Goal: Task Accomplishment & Management: Use online tool/utility

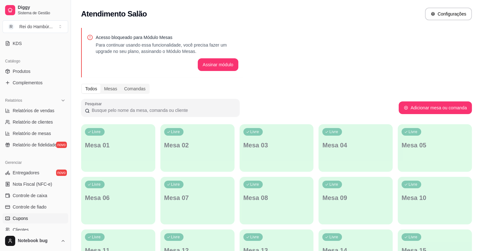
scroll to position [158, 0]
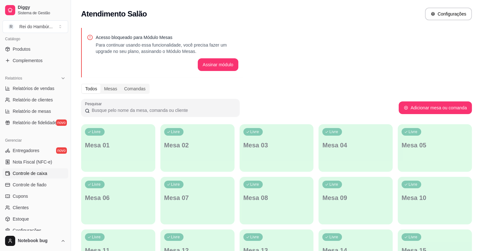
click at [43, 175] on span "Controle de caixa" at bounding box center [30, 173] width 35 height 6
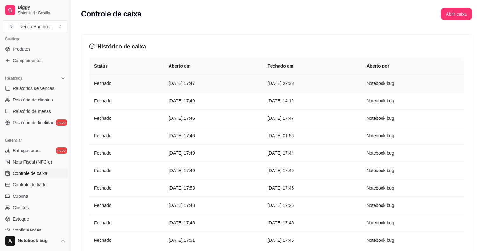
click at [327, 87] on td "[DATE] 22:33" at bounding box center [311, 83] width 99 height 17
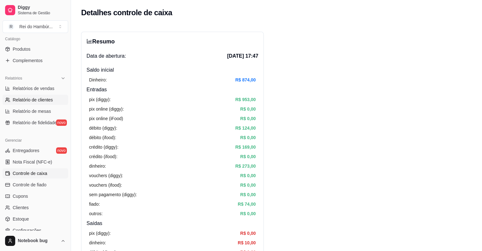
click at [39, 101] on span "Relatório de clientes" at bounding box center [33, 100] width 40 height 6
select select "30"
select select "HIGHEST_TOTAL_SPENT_WITH_ORDERS"
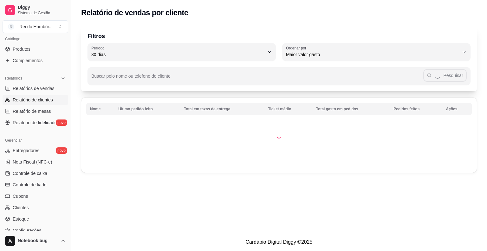
click at [39, 189] on ul "Entregadores novo Nota Fiscal (NFC-e) Controle de caixa Controle de fiado Cupon…" at bounding box center [36, 190] width 66 height 90
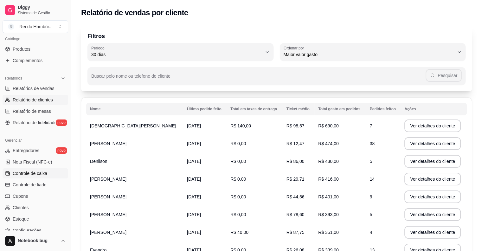
click at [47, 172] on link "Controle de caixa" at bounding box center [36, 173] width 66 height 10
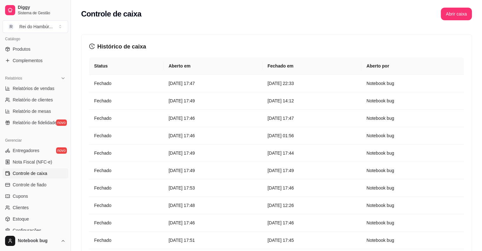
click at [47, 172] on span "Controle de caixa" at bounding box center [30, 173] width 35 height 6
click at [451, 19] on button "Abrir caixa" at bounding box center [456, 14] width 30 height 12
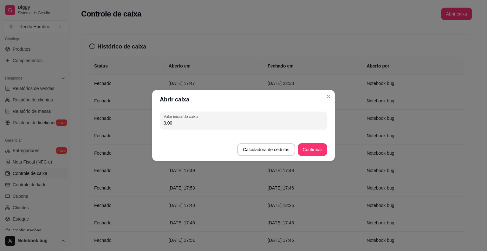
click at [238, 120] on input "0,00" at bounding box center [243, 123] width 160 height 6
type input "1.137,00"
click at [307, 151] on button "Confirmar" at bounding box center [312, 150] width 29 height 12
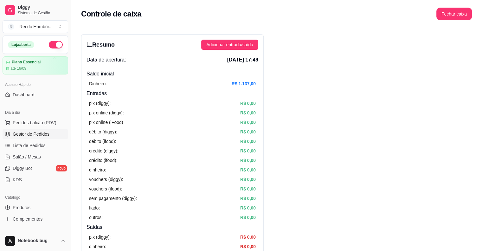
click at [37, 130] on link "Gestor de Pedidos" at bounding box center [36, 134] width 66 height 10
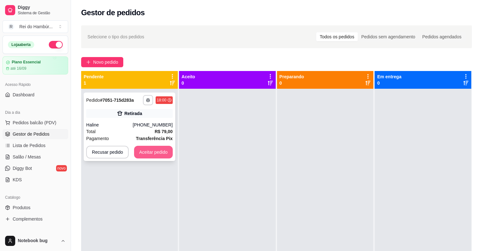
click at [151, 150] on button "Aceitar pedido" at bounding box center [153, 152] width 39 height 13
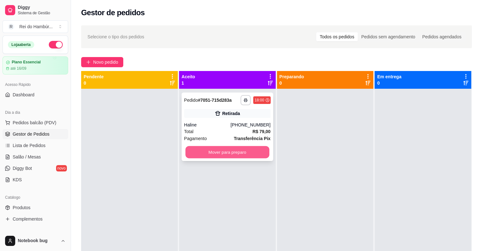
click at [256, 154] on button "Mover para preparo" at bounding box center [227, 152] width 84 height 12
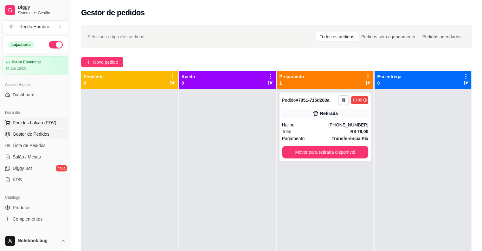
click at [53, 122] on span "Pedidos balcão (PDV)" at bounding box center [35, 122] width 44 height 6
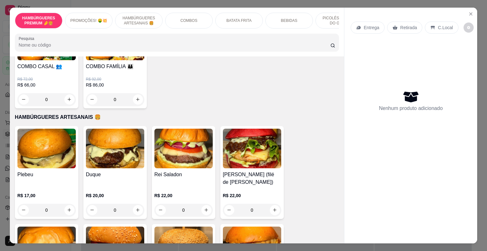
scroll to position [285, 0]
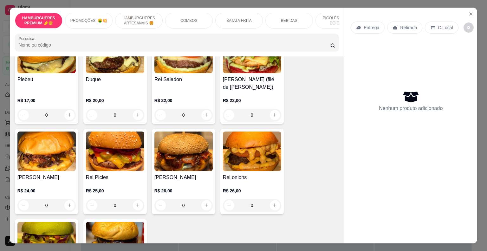
click at [182, 91] on div "Rei Saladon" at bounding box center [183, 83] width 58 height 15
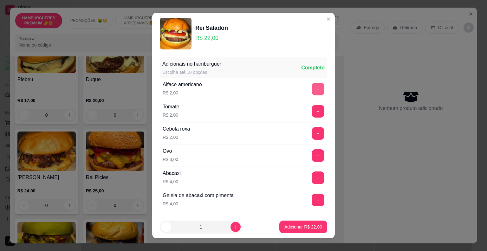
click at [312, 91] on button "+" at bounding box center [317, 89] width 13 height 13
click at [311, 111] on button "+" at bounding box center [317, 111] width 13 height 13
click at [311, 134] on button "+" at bounding box center [317, 133] width 13 height 13
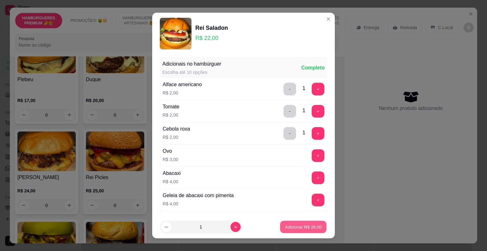
click at [308, 232] on button "Adicionar R$ 28,00" at bounding box center [303, 227] width 47 height 12
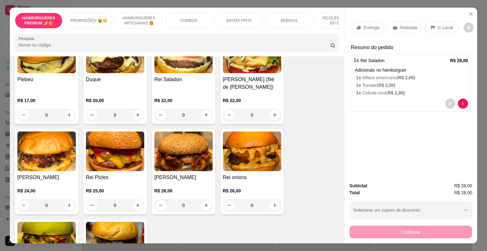
click at [285, 16] on div "BEBIDAS" at bounding box center [289, 21] width 48 height 16
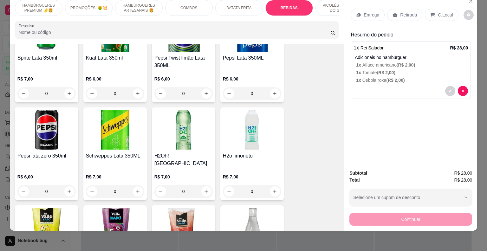
scroll to position [1198, 0]
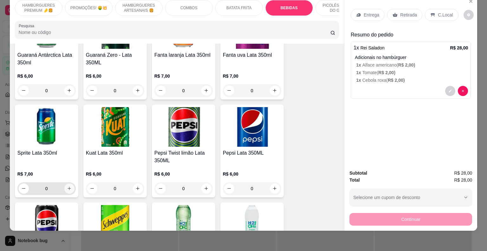
click at [67, 186] on icon "increase-product-quantity" at bounding box center [69, 188] width 5 height 5
type input "1"
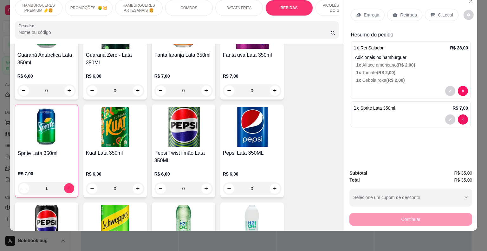
click at [363, 12] on p "Entrega" at bounding box center [371, 15] width 16 height 6
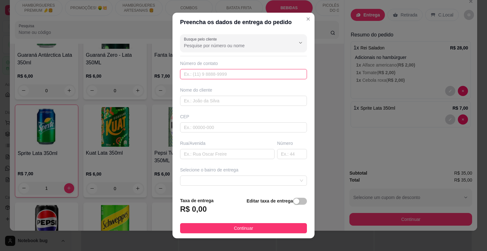
click at [237, 75] on input "text" at bounding box center [243, 74] width 127 height 10
click at [246, 43] on input "Busque pelo cliente" at bounding box center [234, 45] width 101 height 6
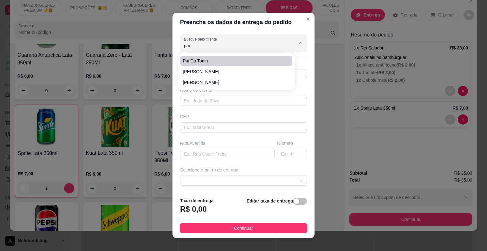
click at [239, 62] on span "pai do tonin" at bounding box center [233, 61] width 101 height 6
type input "pai do tonin"
type input "9992117432"
type input "pai do tonin"
type input "Peritoro-ma"
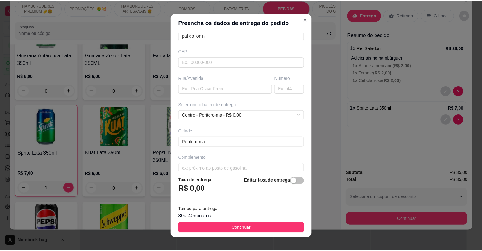
scroll to position [72, 0]
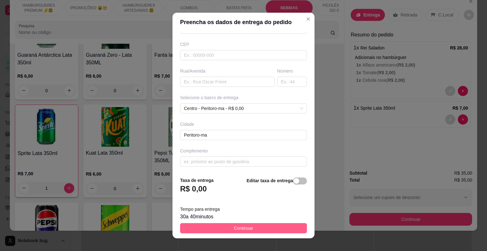
type input "pai do tonin"
click at [256, 231] on button "Continuar" at bounding box center [243, 228] width 127 height 10
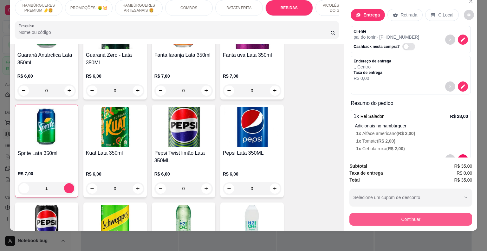
click at [364, 213] on button "Continuar" at bounding box center [410, 219] width 123 height 13
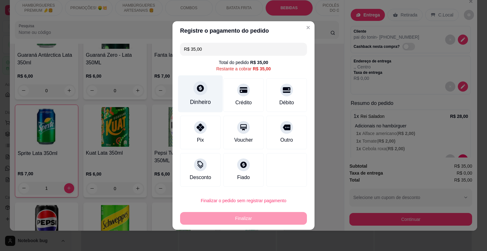
click at [207, 100] on div "Dinheiro" at bounding box center [200, 102] width 21 height 8
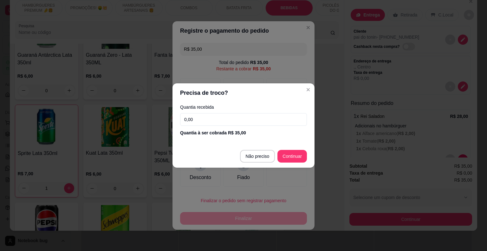
click at [229, 111] on div "Quantia recebida 0,00 Quantia à ser cobrada R$ 35,00" at bounding box center [243, 120] width 142 height 36
click at [229, 115] on input "0,00" at bounding box center [243, 119] width 127 height 13
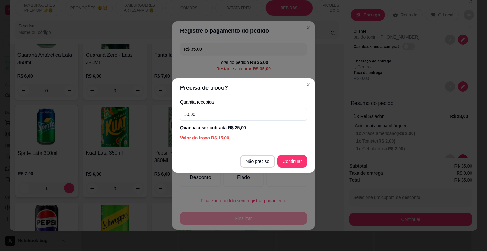
type input "50,00"
type input "R$ 0,00"
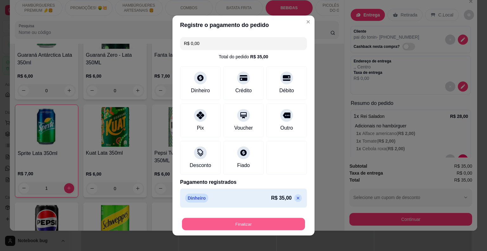
click at [288, 228] on button "Finalizar" at bounding box center [243, 224] width 123 height 12
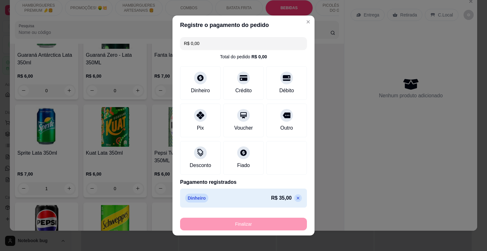
type input "0"
type input "-R$ 35,00"
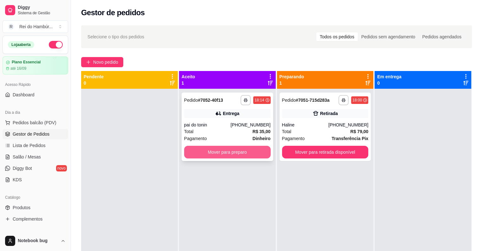
click at [247, 151] on button "Mover para preparo" at bounding box center [227, 152] width 87 height 13
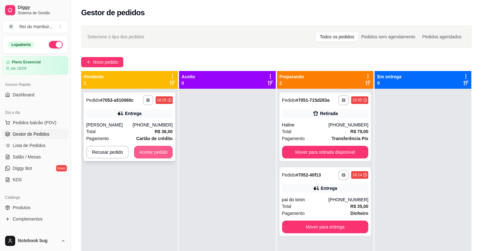
click at [163, 155] on div "**********" at bounding box center [130, 127] width 92 height 68
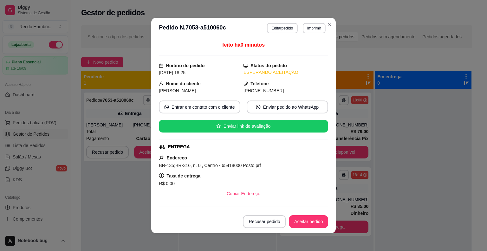
click at [160, 153] on div "feito há 0 minutos Horário do pedido [DATE] 18:25 Status do pedido ESPERANDO AC…" at bounding box center [243, 124] width 169 height 166
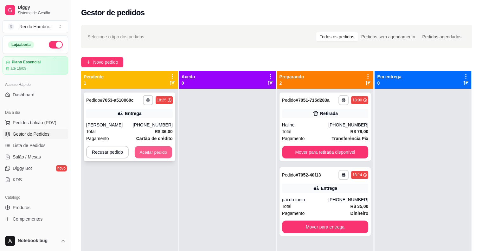
click at [135, 151] on button "Aceitar pedido" at bounding box center [153, 152] width 37 height 12
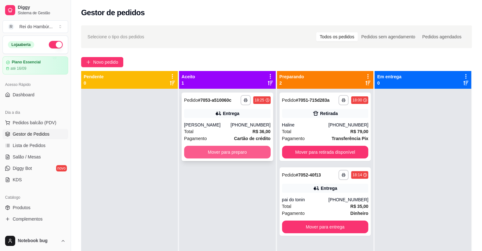
click at [198, 151] on button "Mover para preparo" at bounding box center [227, 152] width 87 height 13
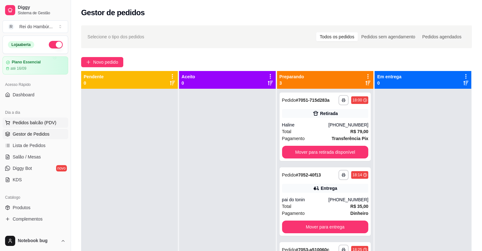
click at [43, 118] on button "Pedidos balcão (PDV)" at bounding box center [36, 123] width 66 height 10
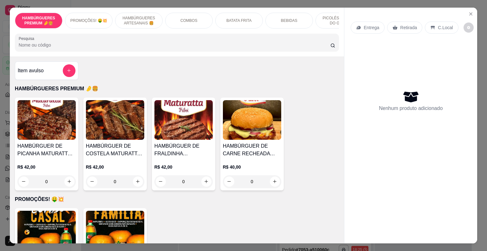
click at [289, 22] on div "BEBIDAS" at bounding box center [289, 21] width 48 height 16
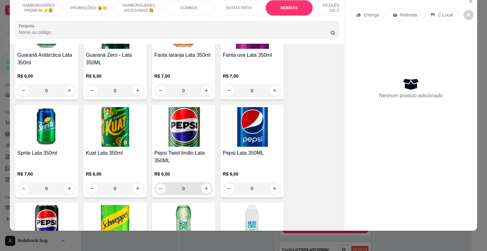
scroll to position [1135, 0]
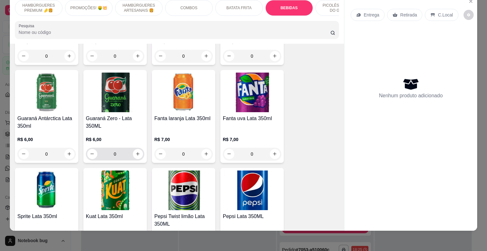
click at [135, 151] on icon "increase-product-quantity" at bounding box center [137, 153] width 5 height 5
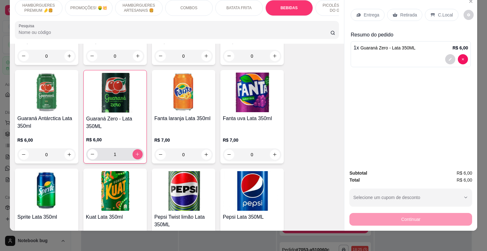
click at [136, 152] on icon "increase-product-quantity" at bounding box center [137, 154] width 5 height 5
type input "2"
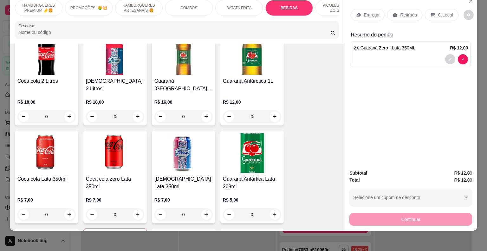
click at [191, 5] on p "COMBOS" at bounding box center [188, 7] width 17 height 5
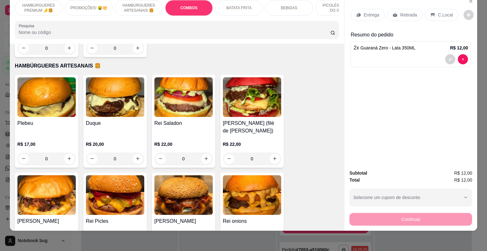
scroll to position [356, 0]
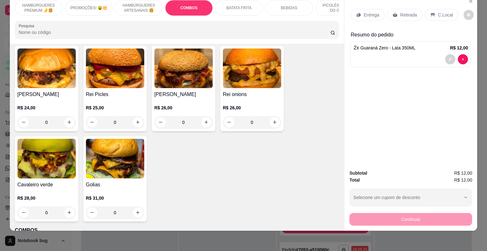
click at [259, 110] on div "R$ 26,00 0" at bounding box center [252, 113] width 58 height 30
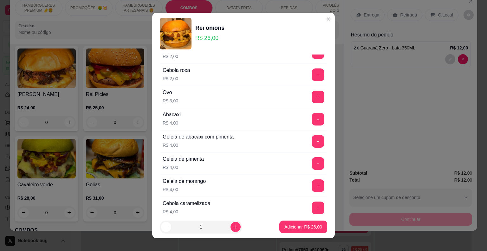
scroll to position [32, 0]
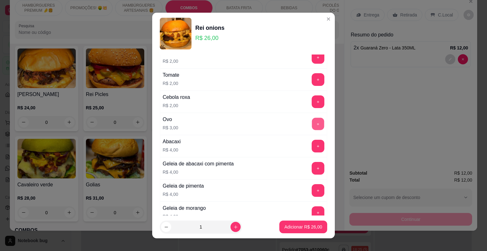
click at [312, 126] on button "+" at bounding box center [318, 124] width 12 height 12
click at [305, 229] on p "Adicionar R$ 29,00" at bounding box center [303, 227] width 38 height 6
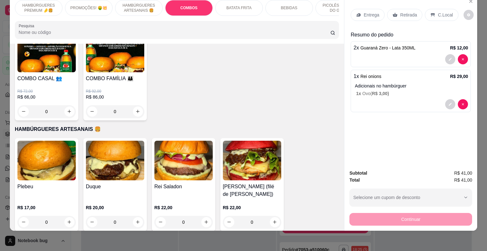
scroll to position [260, 0]
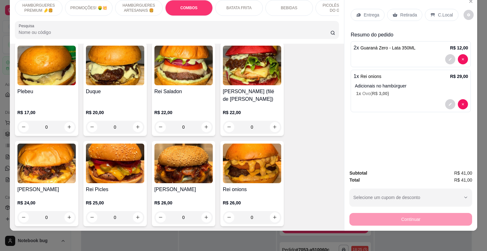
click at [253, 115] on div "R$ 22,00 0" at bounding box center [252, 118] width 58 height 30
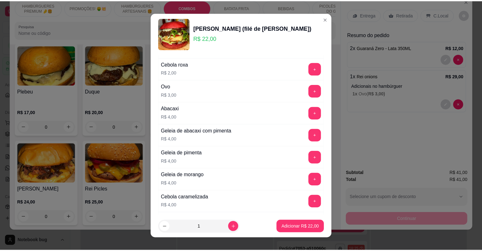
scroll to position [63, 0]
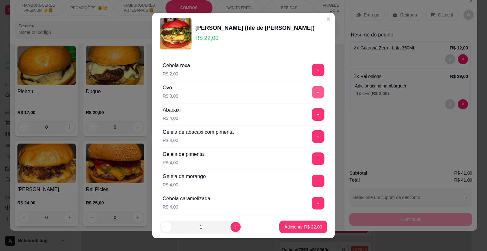
click at [312, 92] on button "+" at bounding box center [318, 92] width 12 height 12
click at [291, 229] on p "Adicionar R$ 25,00" at bounding box center [303, 227] width 38 height 6
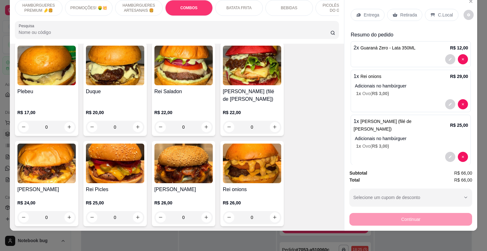
click at [445, 9] on div "C.Local" at bounding box center [441, 15] width 33 height 12
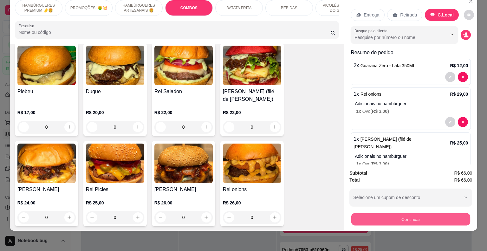
click at [401, 213] on button "Continuar" at bounding box center [410, 219] width 119 height 12
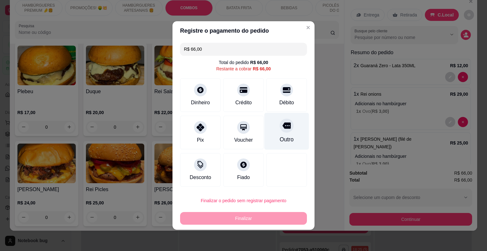
click at [271, 129] on div "Outro" at bounding box center [286, 131] width 45 height 37
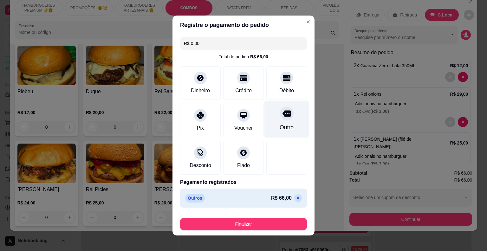
type input "R$ 0,00"
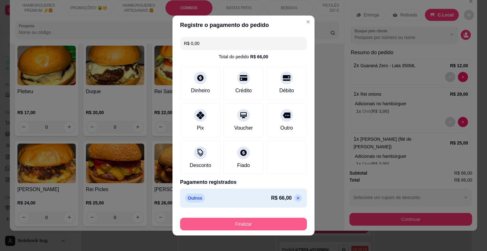
click at [272, 219] on div "Finalizar" at bounding box center [243, 222] width 127 height 15
click at [256, 220] on button "Finalizar" at bounding box center [243, 224] width 123 height 12
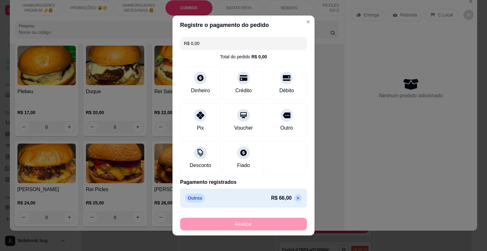
type input "0"
